Goal: Transaction & Acquisition: Download file/media

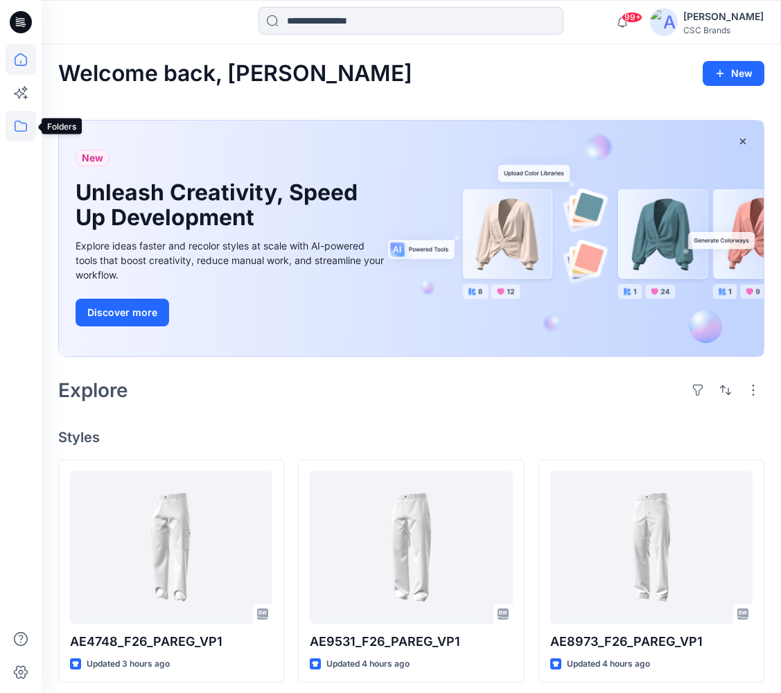
click at [17, 120] on icon at bounding box center [21, 126] width 31 height 31
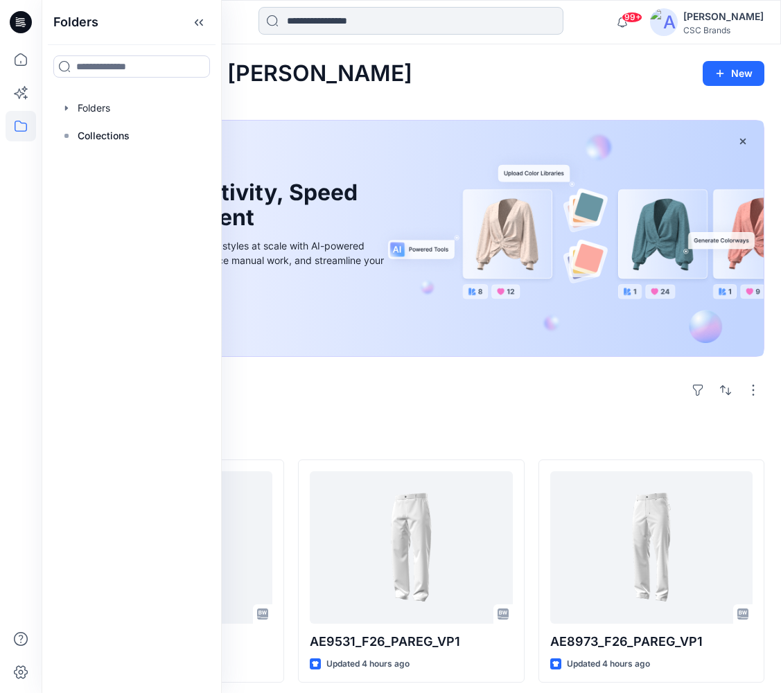
click at [334, 21] on input at bounding box center [411, 21] width 305 height 28
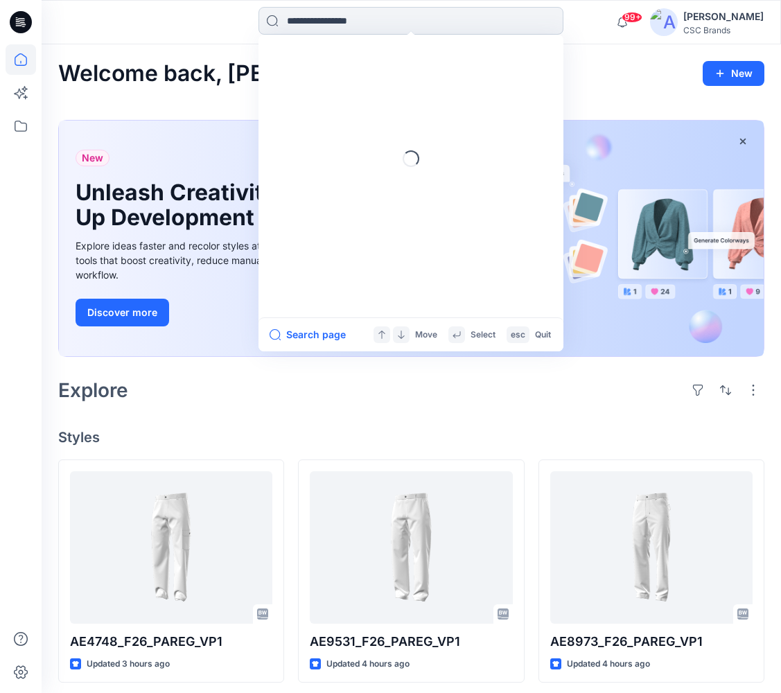
paste input "**********"
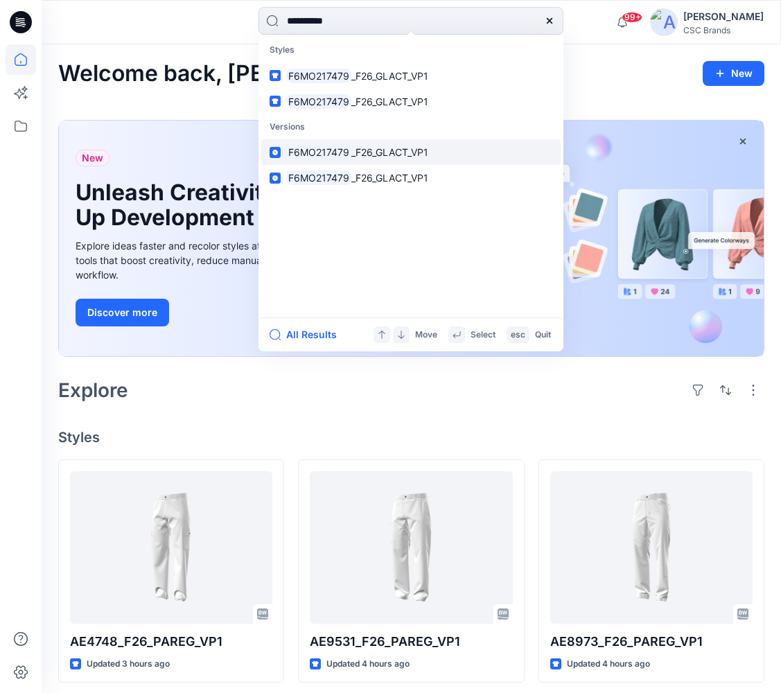
type input "**********"
click at [352, 157] on span "_F26_GLACT_VP1" at bounding box center [390, 152] width 77 height 12
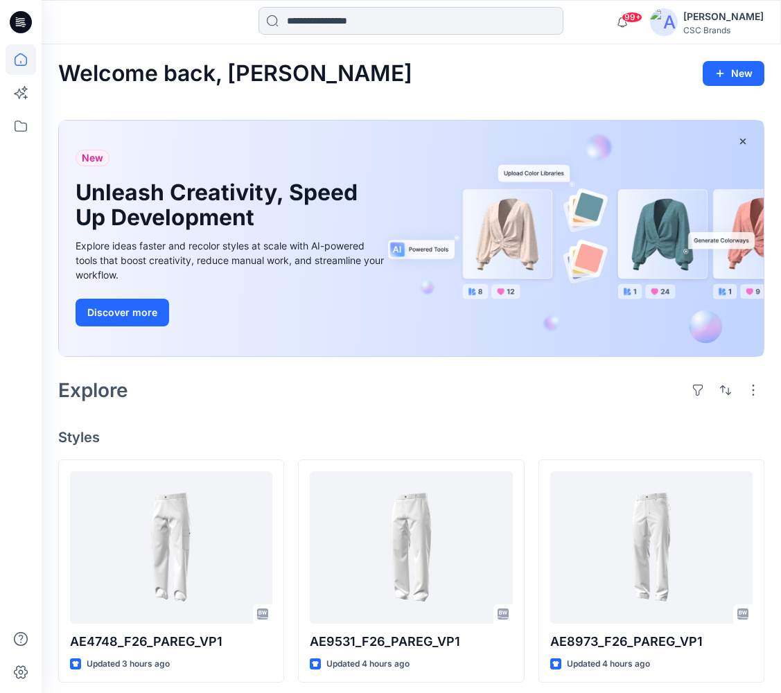
click at [350, 28] on input at bounding box center [411, 21] width 305 height 28
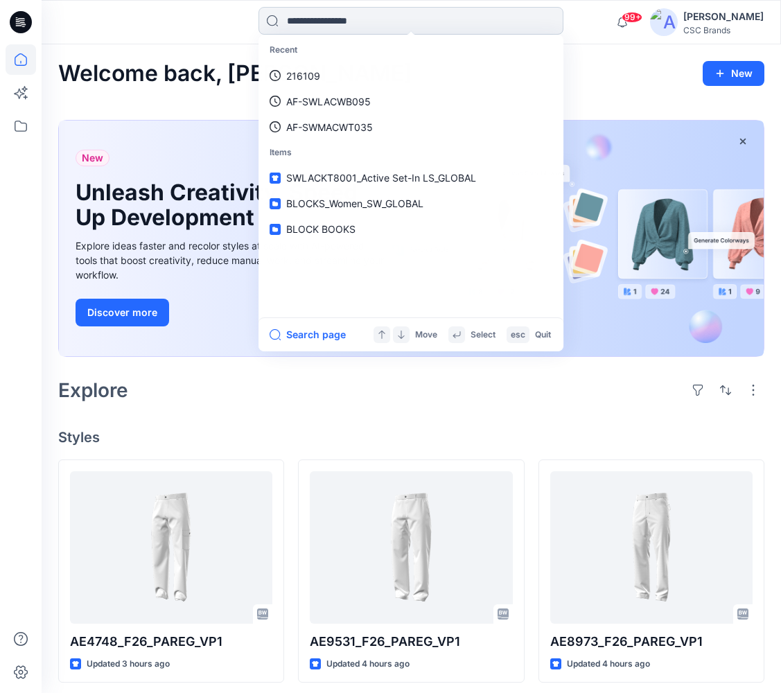
paste input "**********"
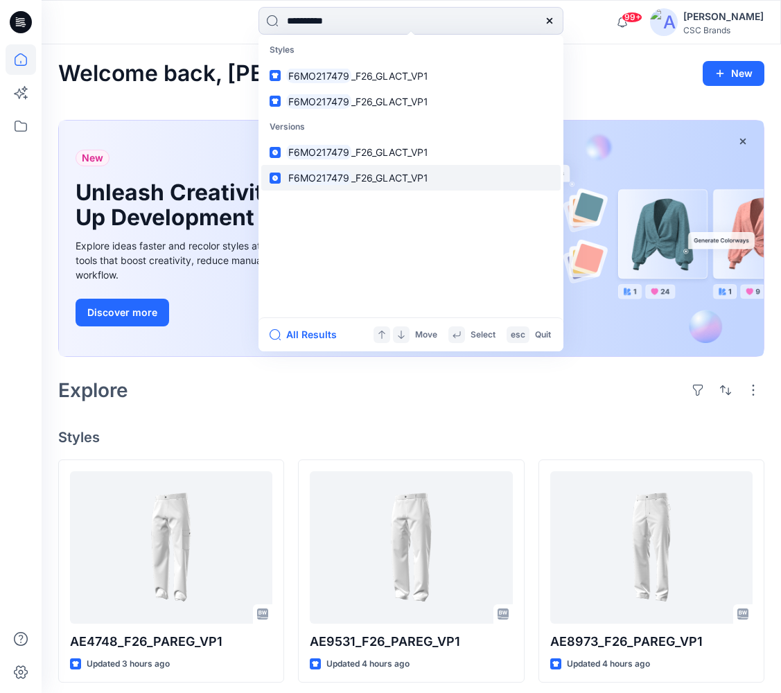
type input "**********"
click at [365, 183] on p "F6MO217479 _F26_GLACT_VP1" at bounding box center [357, 178] width 142 height 15
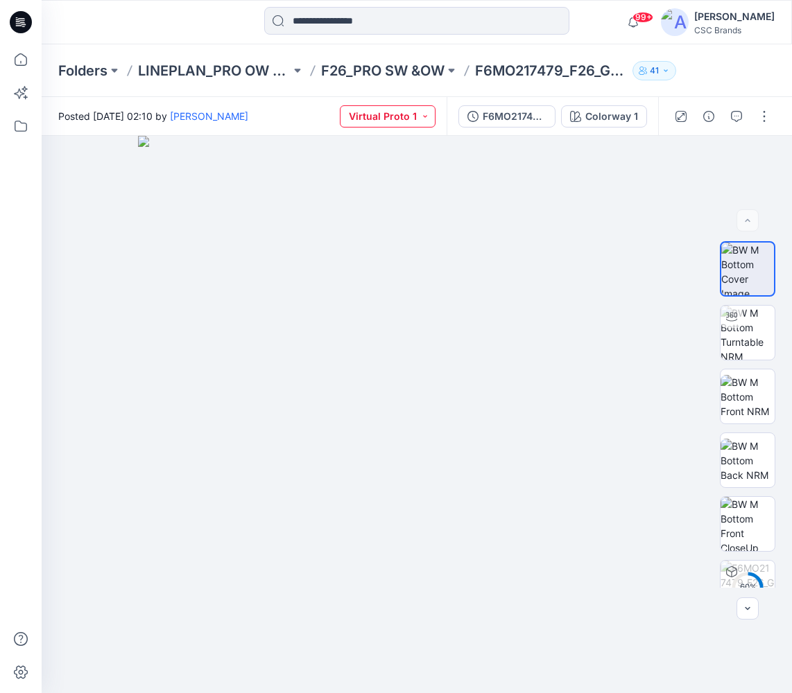
click at [424, 114] on button "Virtual Proto 1" at bounding box center [388, 116] width 96 height 22
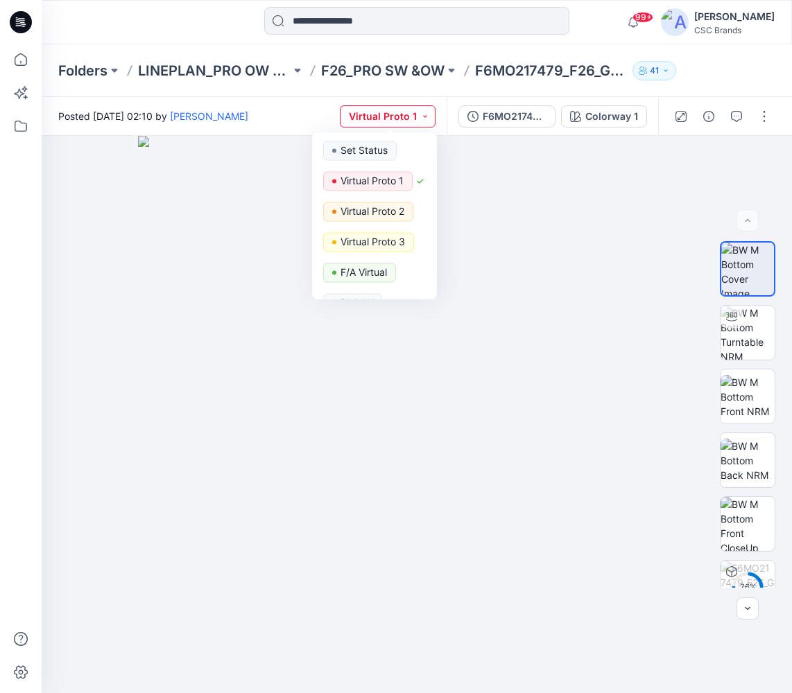
click at [424, 114] on button "Virtual Proto 1" at bounding box center [388, 116] width 96 height 22
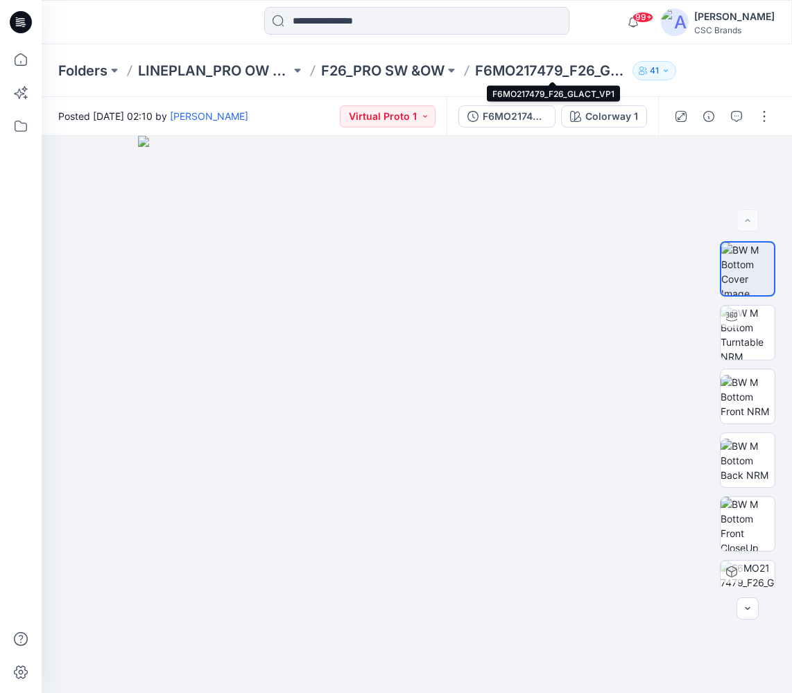
click at [535, 64] on p "F6MO217479_F26_GLACT_VP1" at bounding box center [551, 70] width 153 height 19
click at [409, 69] on p "F26_PRO SW &OW" at bounding box center [382, 70] width 123 height 19
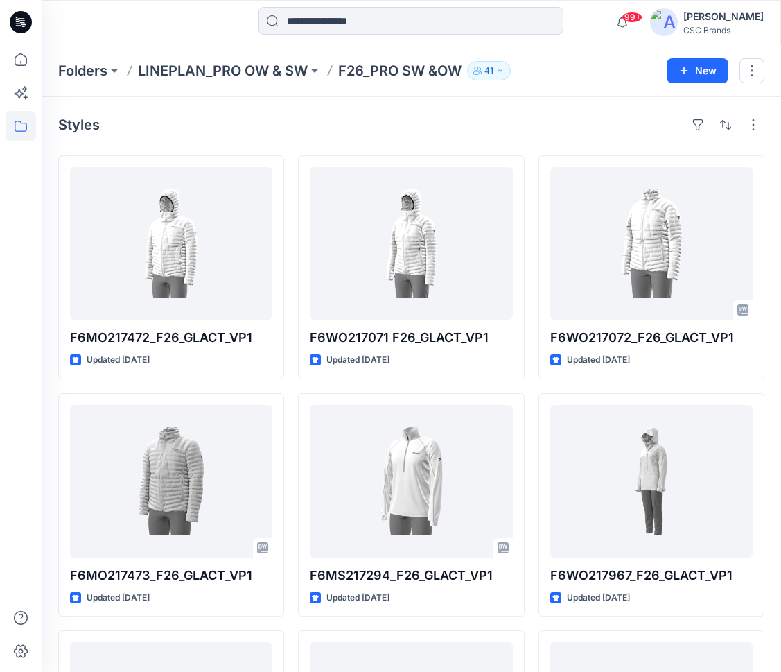
scroll to position [474, 0]
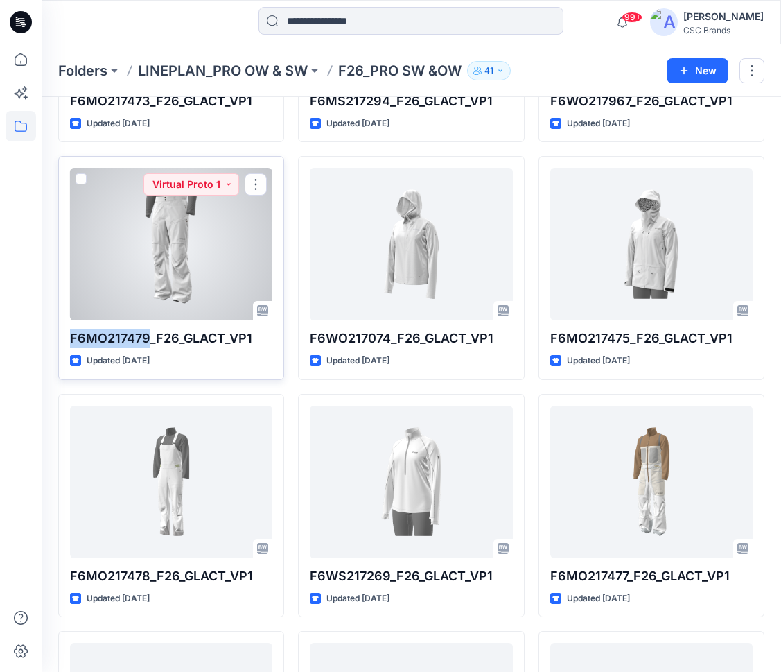
click at [141, 247] on div at bounding box center [171, 244] width 202 height 153
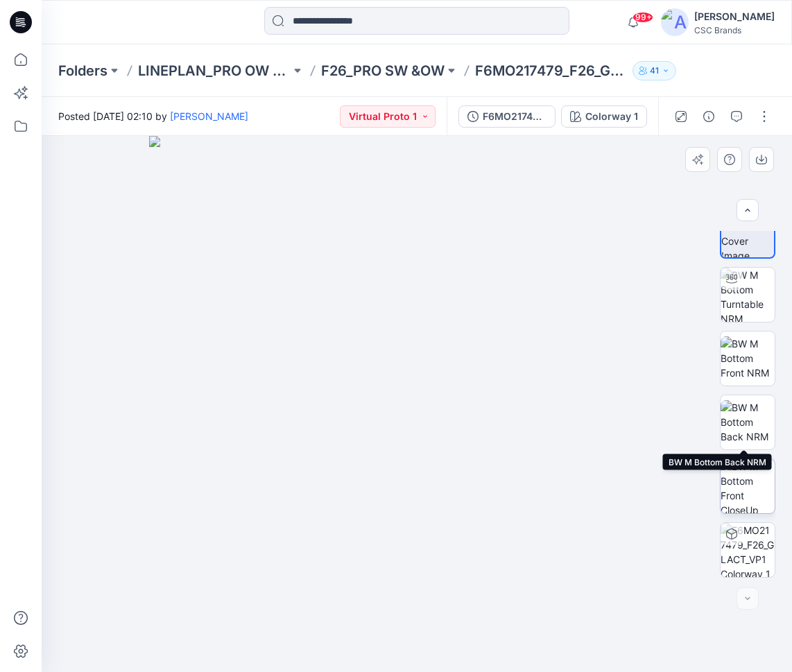
scroll to position [28, 0]
click at [763, 115] on button "button" at bounding box center [764, 116] width 22 height 22
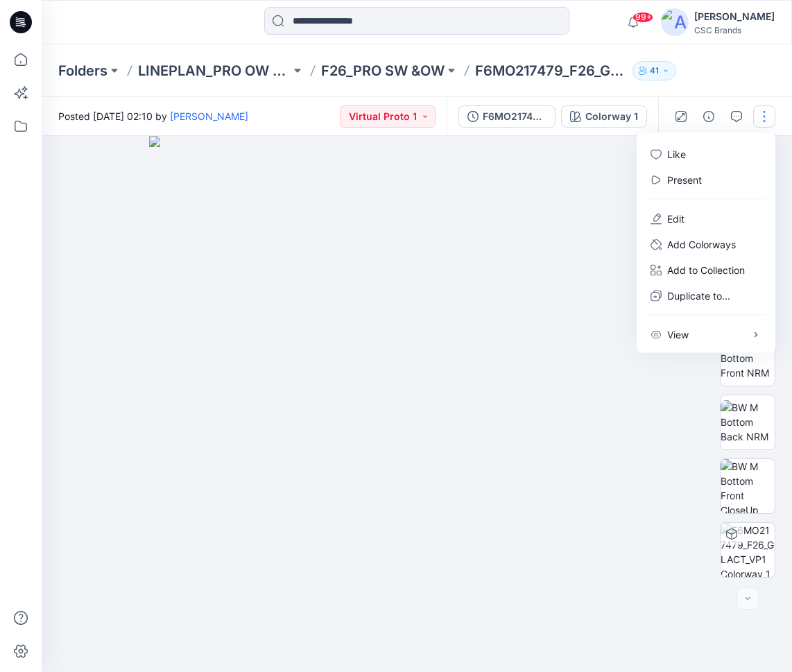
click at [535, 358] on img at bounding box center [417, 404] width 536 height 536
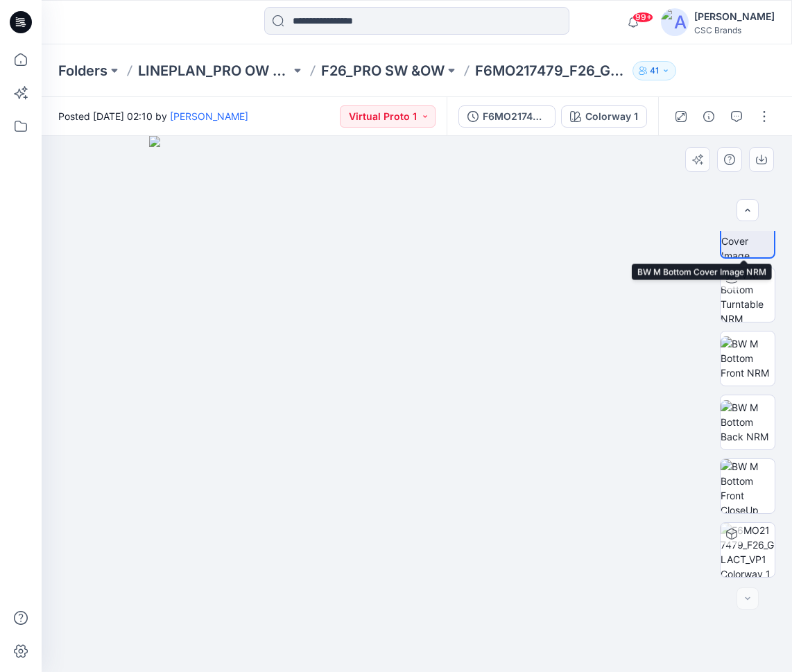
click at [747, 248] on img at bounding box center [747, 231] width 53 height 53
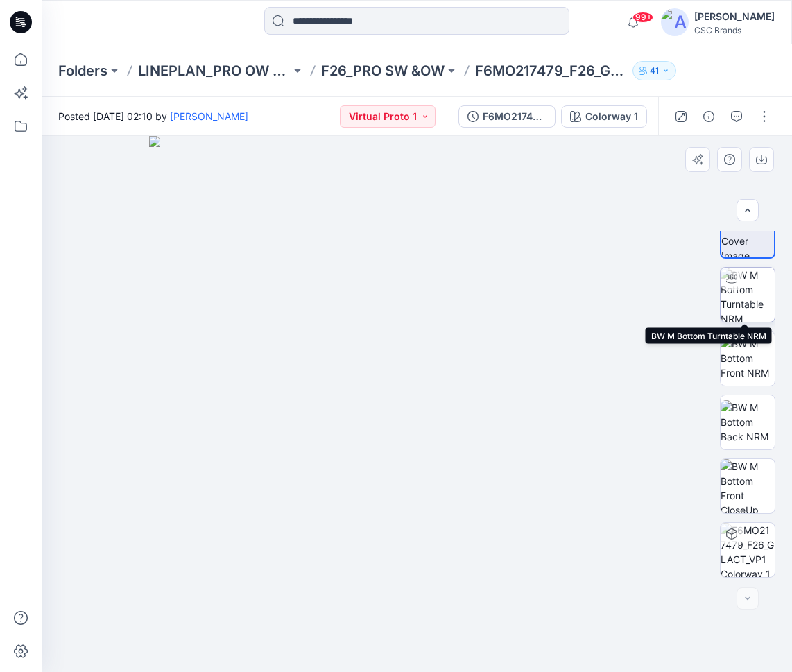
click at [753, 302] on img at bounding box center [747, 295] width 54 height 54
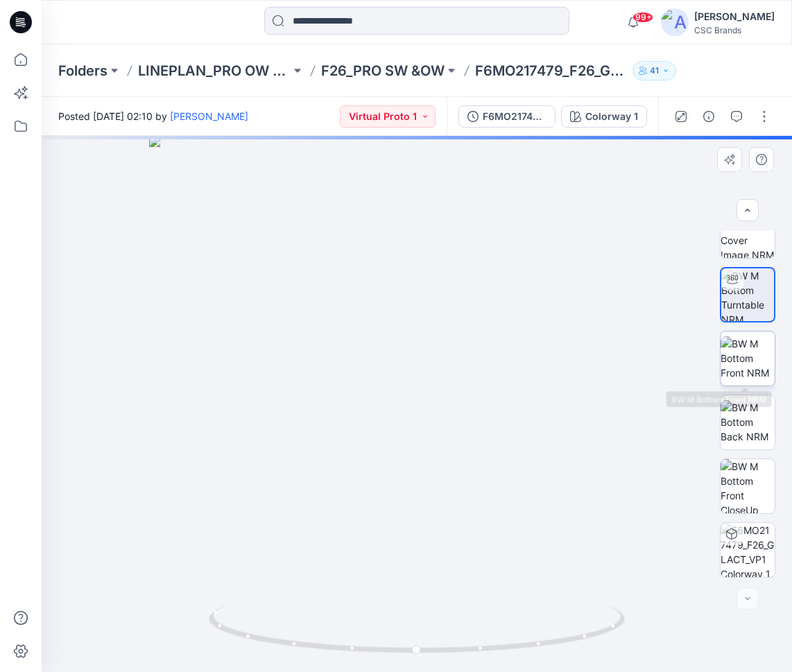
click at [752, 351] on img at bounding box center [747, 358] width 54 height 44
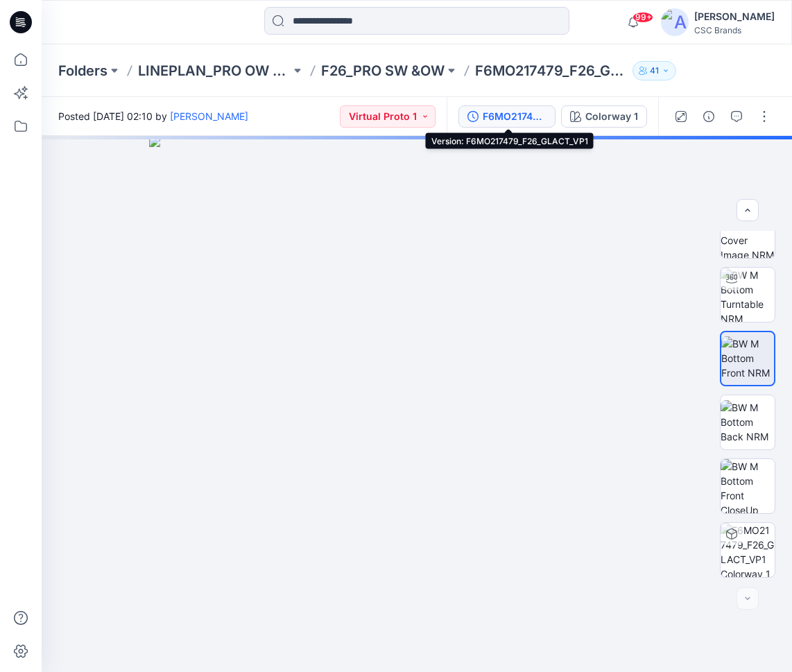
click at [495, 116] on div "F6MO217479_F26_GLACT_VP1" at bounding box center [515, 116] width 64 height 15
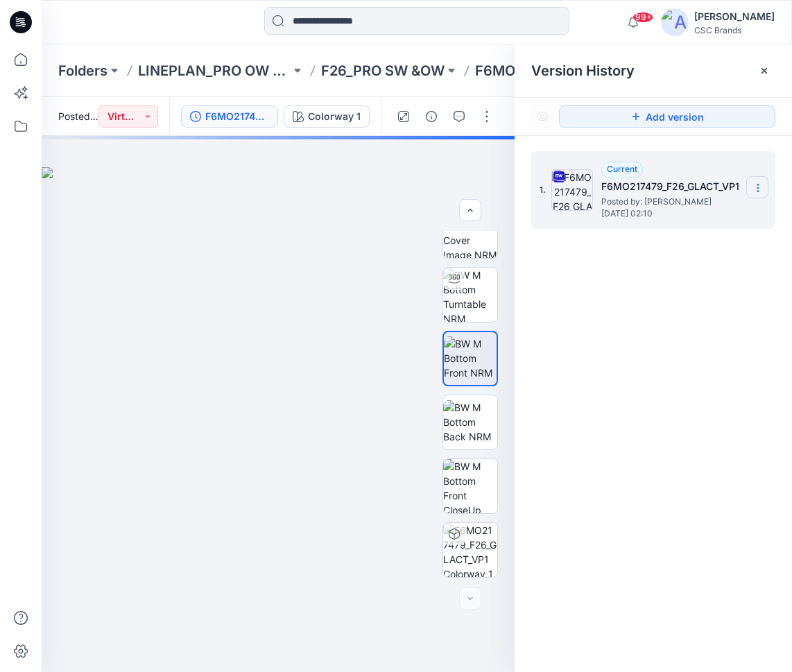
click at [757, 183] on icon at bounding box center [757, 187] width 11 height 11
click at [727, 212] on span "Download Source BW File" at bounding box center [688, 215] width 116 height 17
